Goal: Check status

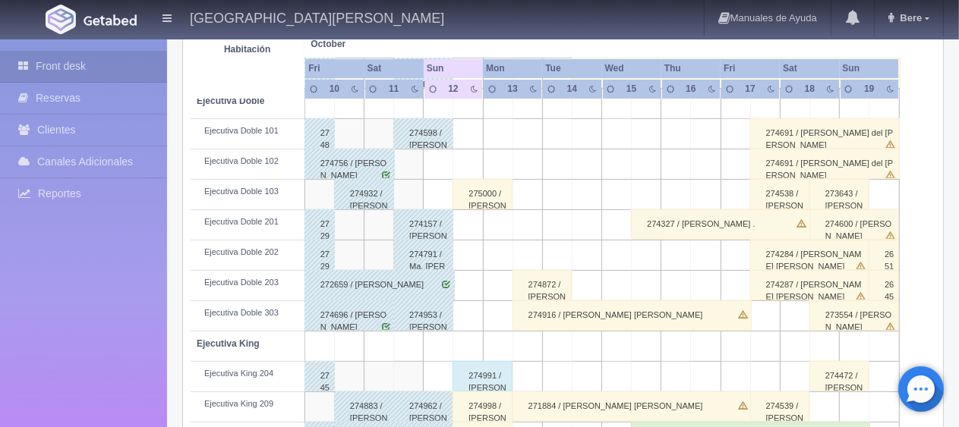
scroll to position [582, 0]
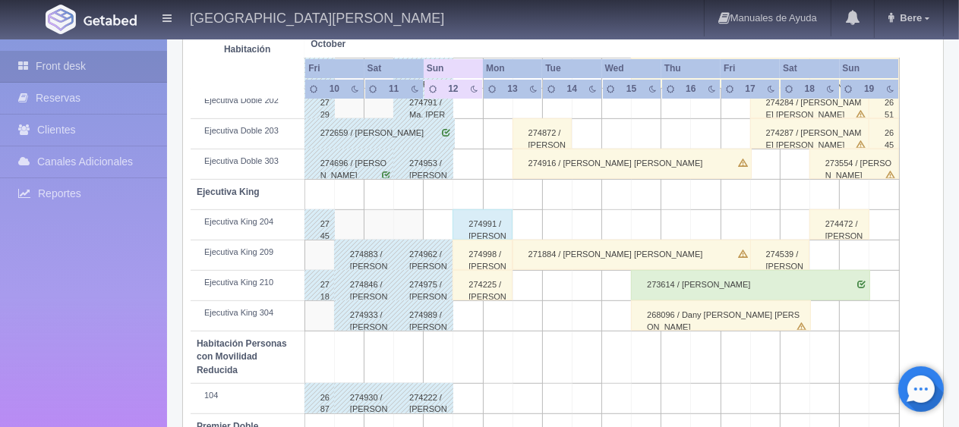
click at [334, 319] on div "274933 / [PERSON_NAME]" at bounding box center [364, 316] width 60 height 30
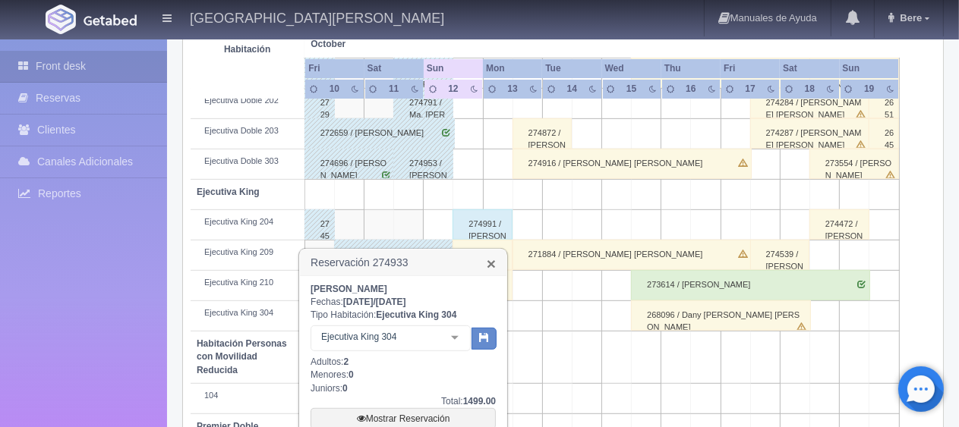
click at [494, 263] on link "×" at bounding box center [491, 264] width 9 height 16
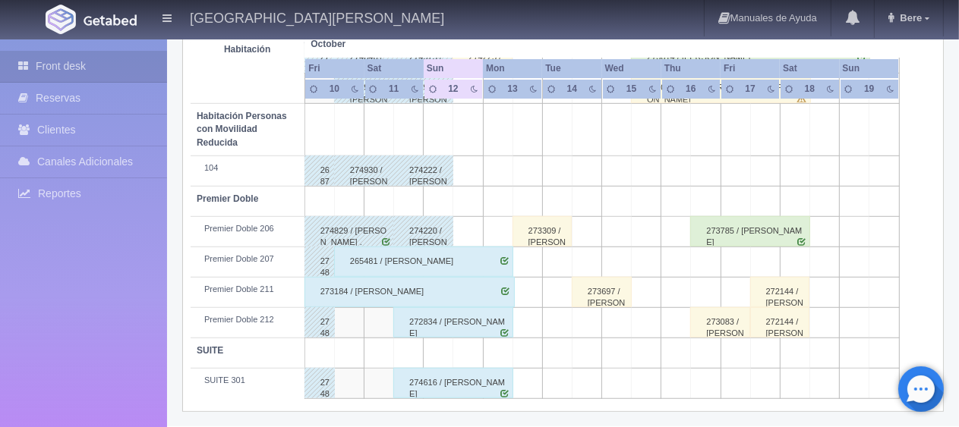
click at [237, 297] on td "Premier Doble 211" at bounding box center [248, 292] width 114 height 30
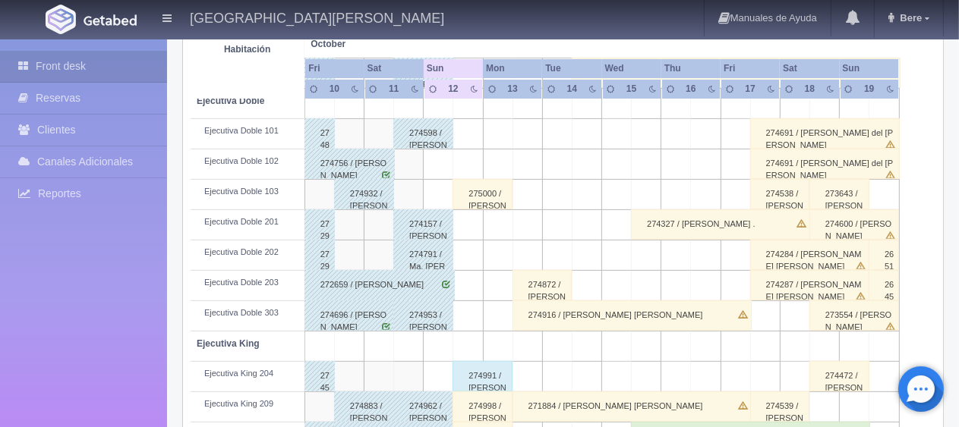
scroll to position [278, 0]
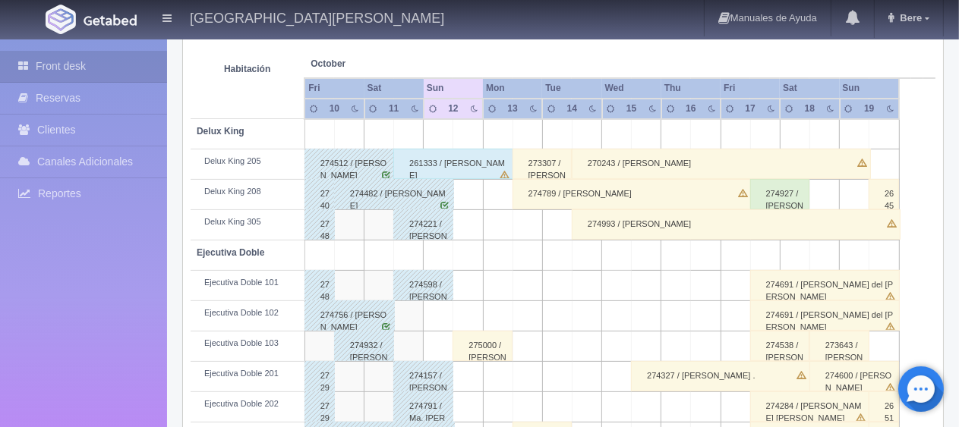
click at [468, 169] on div "261333 / [PERSON_NAME]" at bounding box center [453, 164] width 120 height 30
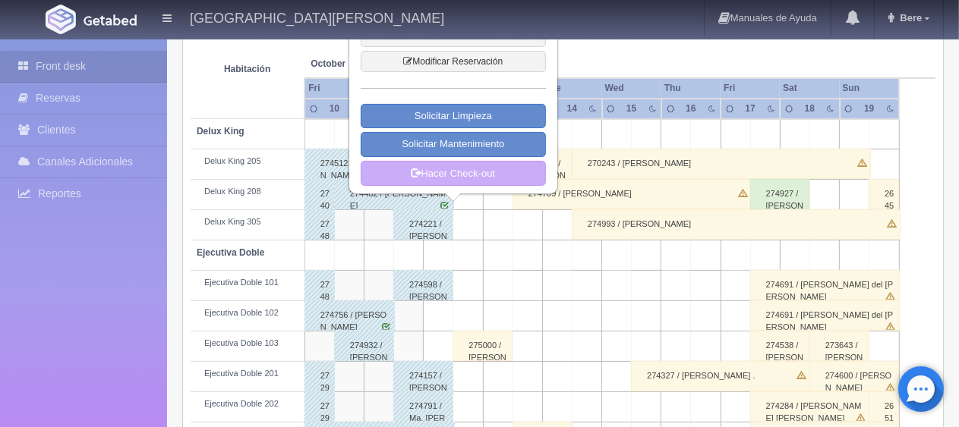
scroll to position [50, 0]
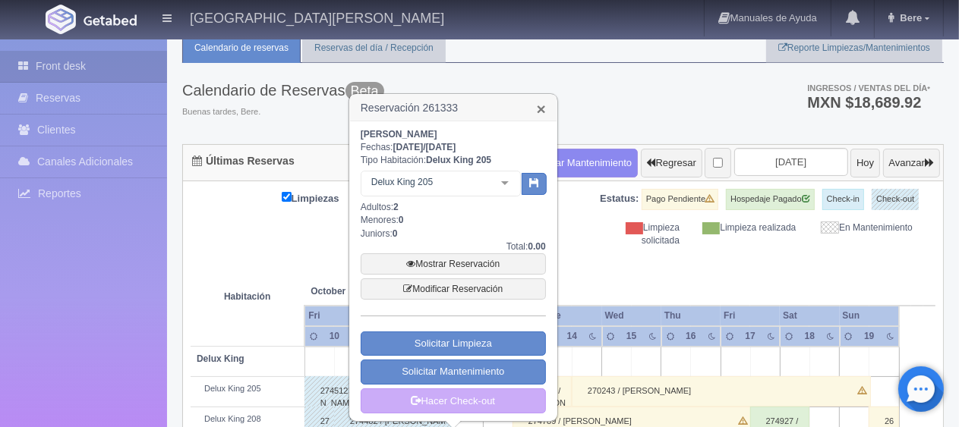
click at [537, 108] on link "×" at bounding box center [541, 109] width 9 height 16
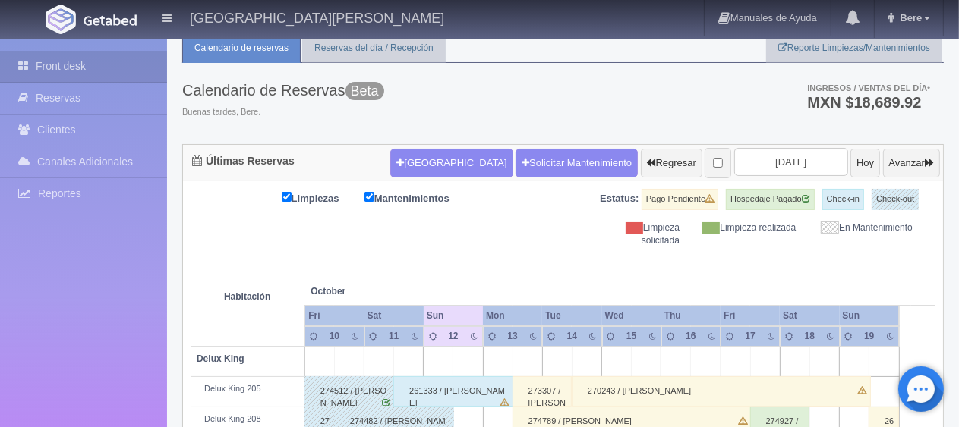
click at [533, 229] on div "Limpiezas Mantenimientos Estatus: Pago Pendiente Hospedaje Pagado Check-in Chec…" at bounding box center [563, 218] width 745 height 58
click at [535, 235] on div "Limpiezas Mantenimientos Estatus: Pago Pendiente Hospedaje Pagado Check-in Chec…" at bounding box center [563, 218] width 745 height 58
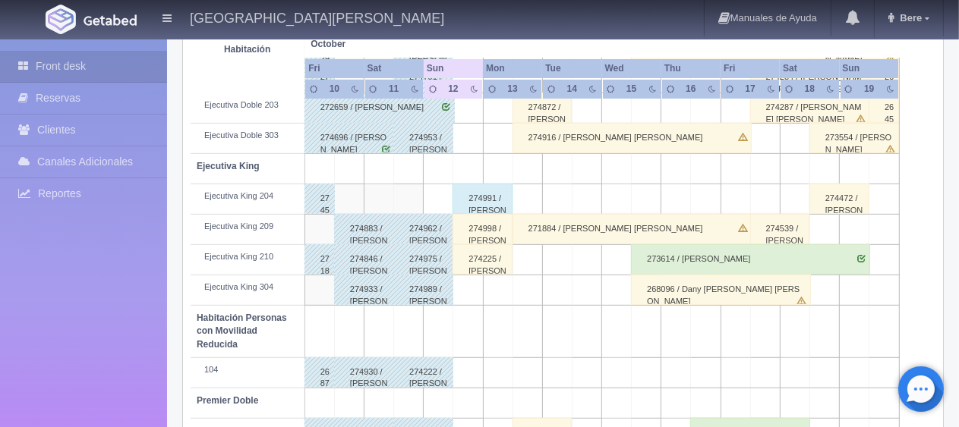
scroll to position [0, 0]
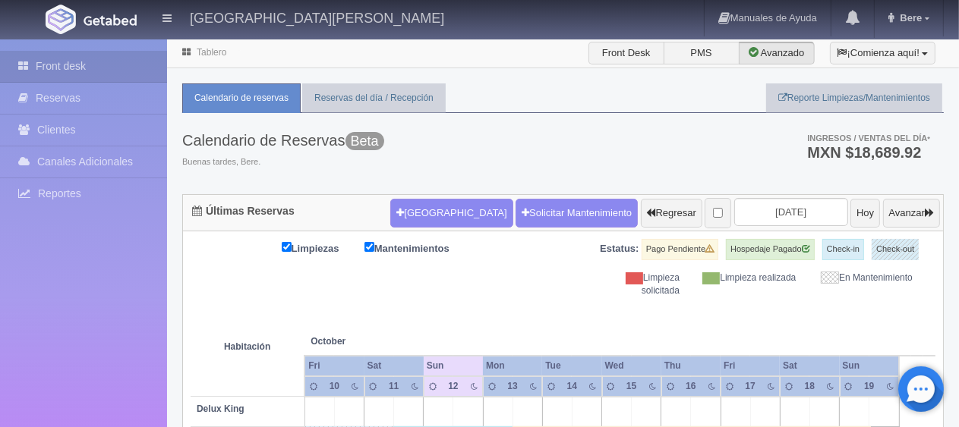
click at [465, 302] on th at bounding box center [468, 327] width 89 height 58
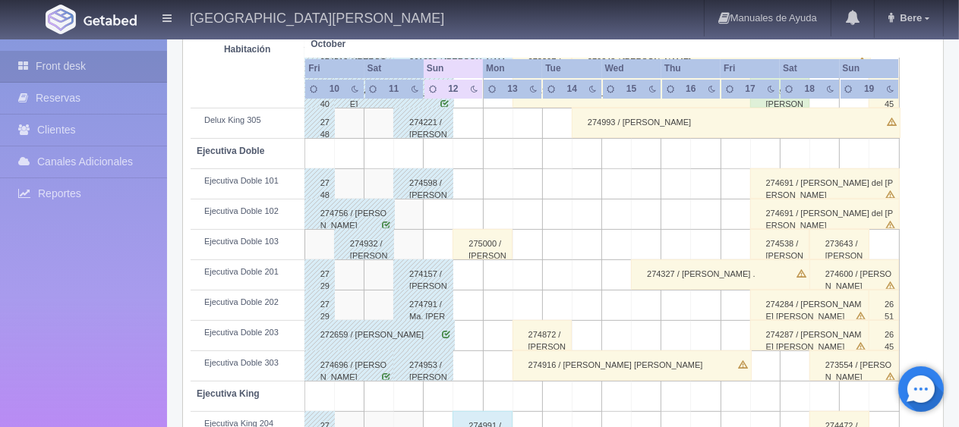
click at [492, 232] on div "275000 / [PERSON_NAME]" at bounding box center [483, 244] width 60 height 30
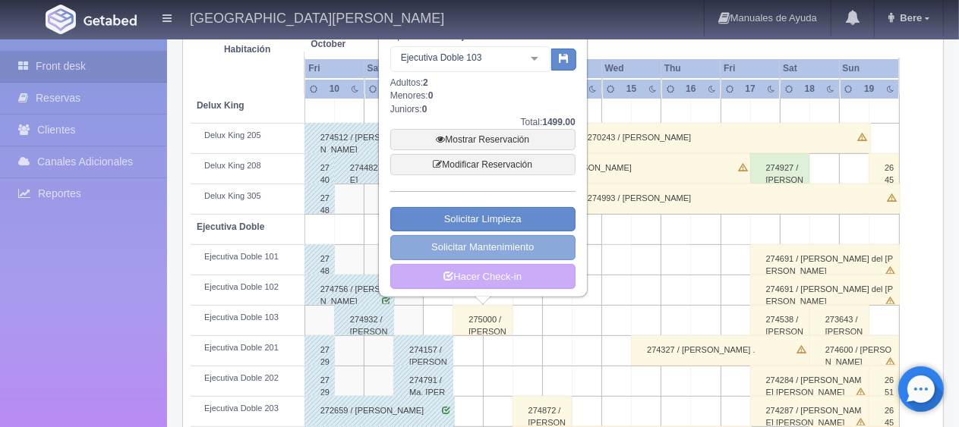
scroll to position [228, 0]
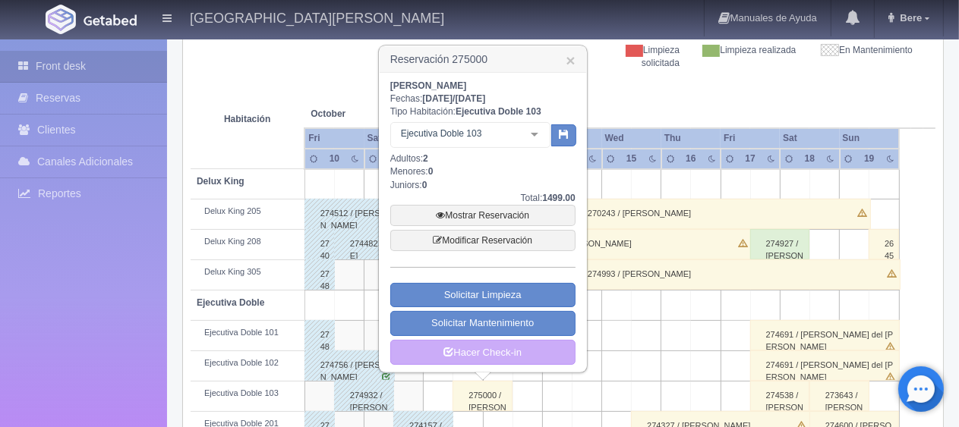
click at [518, 144] on div "Ejecutiva Doble 103" at bounding box center [470, 135] width 160 height 26
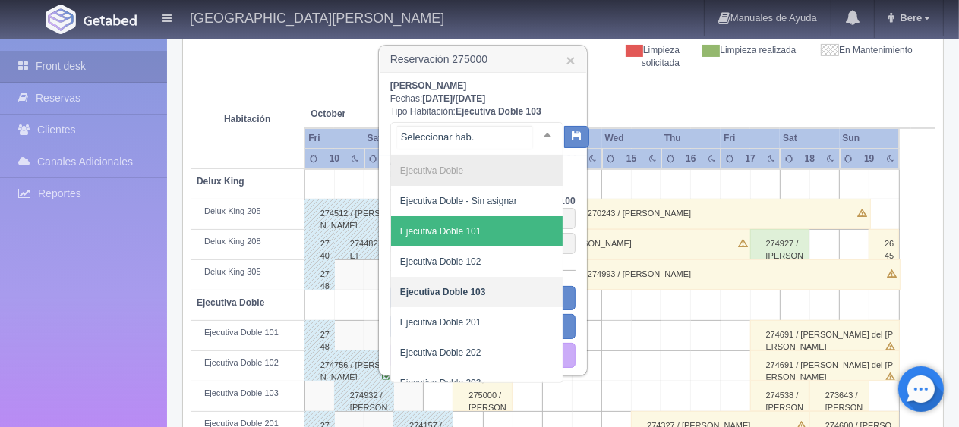
click at [501, 223] on span "Ejecutiva Doble 101" at bounding box center [477, 231] width 172 height 30
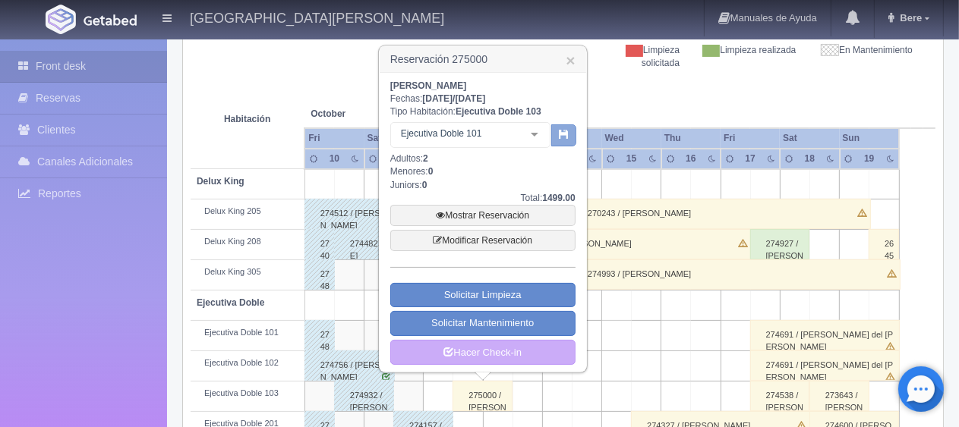
click at [569, 131] on button "button" at bounding box center [563, 136] width 25 height 23
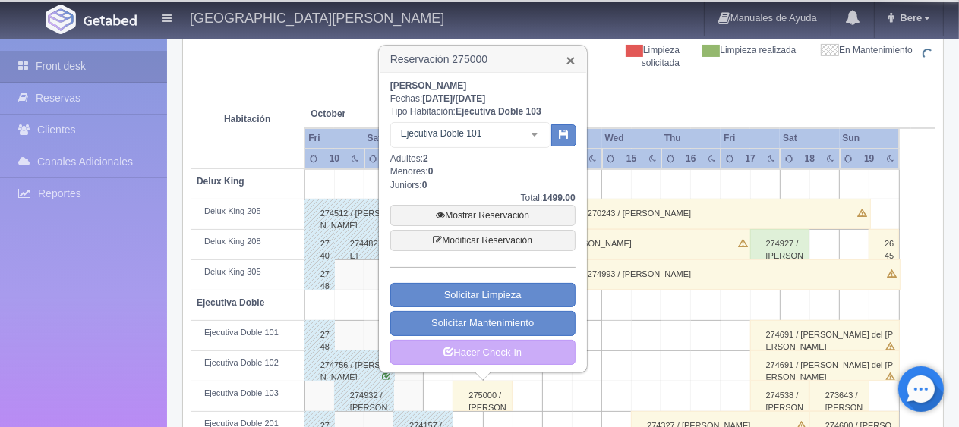
click at [571, 62] on link "×" at bounding box center [570, 60] width 9 height 16
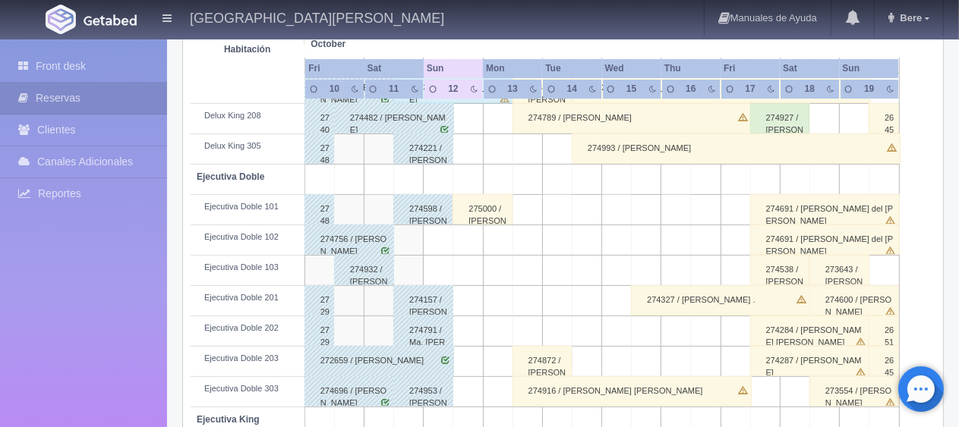
scroll to position [430, 0]
